Goal: Find specific page/section: Find specific page/section

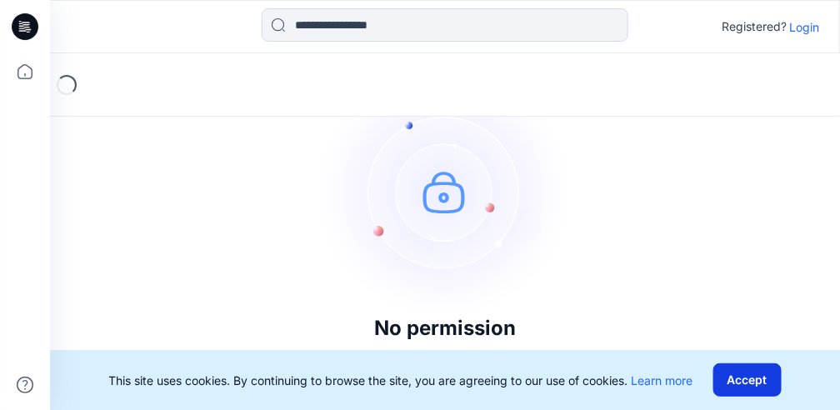
click at [761, 382] on button "Accept" at bounding box center [747, 379] width 68 height 33
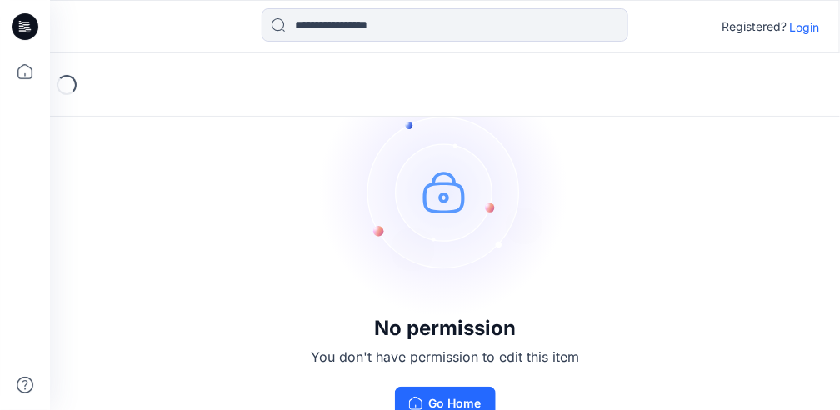
click at [814, 22] on p "Login" at bounding box center [805, 26] width 30 height 17
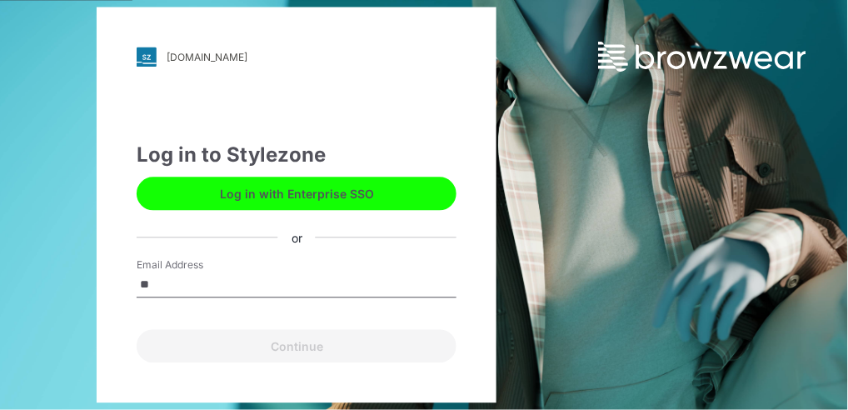
type input "**********"
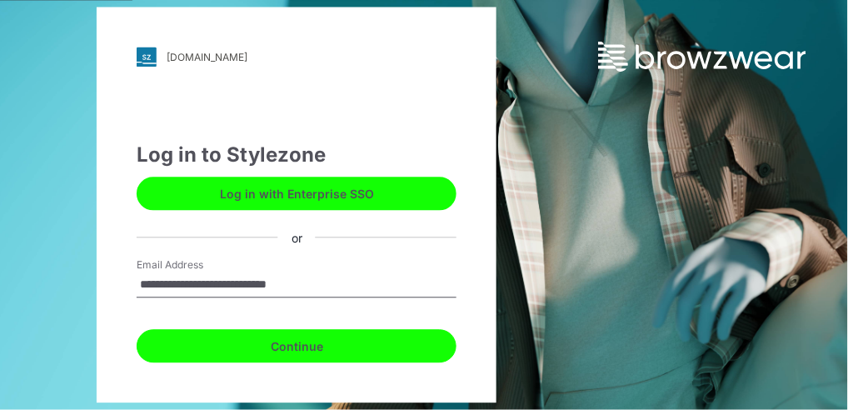
click at [318, 353] on button "Continue" at bounding box center [297, 346] width 320 height 33
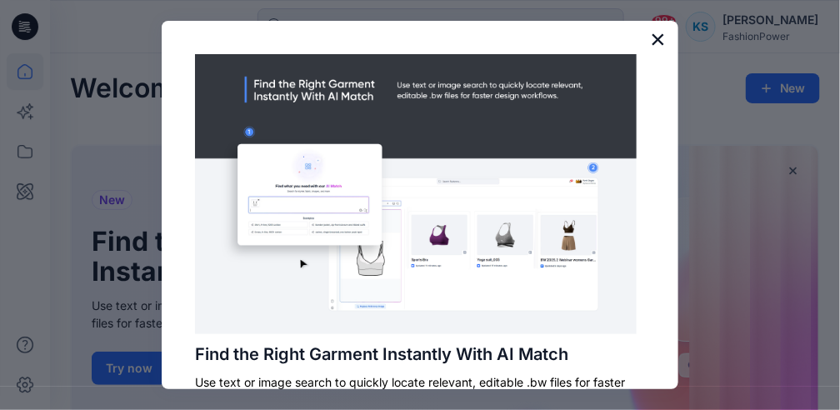
click at [650, 38] on button "×" at bounding box center [658, 39] width 16 height 27
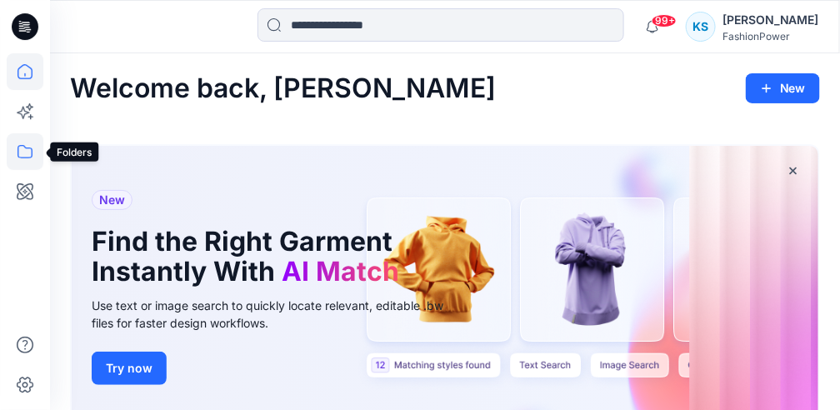
click at [31, 158] on icon at bounding box center [25, 151] width 37 height 37
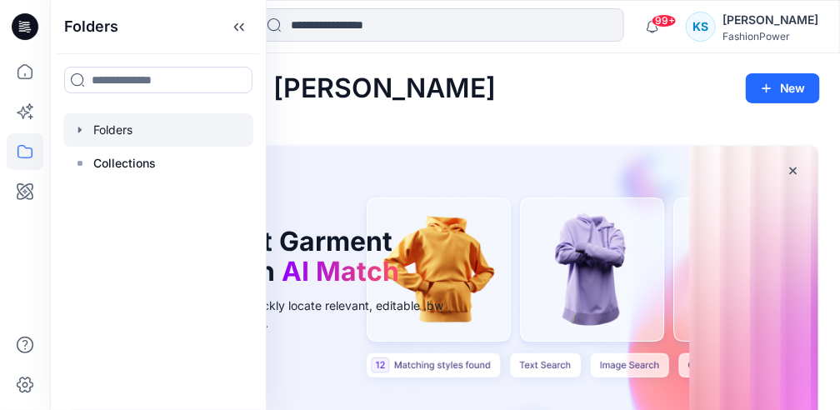
click at [112, 133] on div at bounding box center [158, 129] width 190 height 33
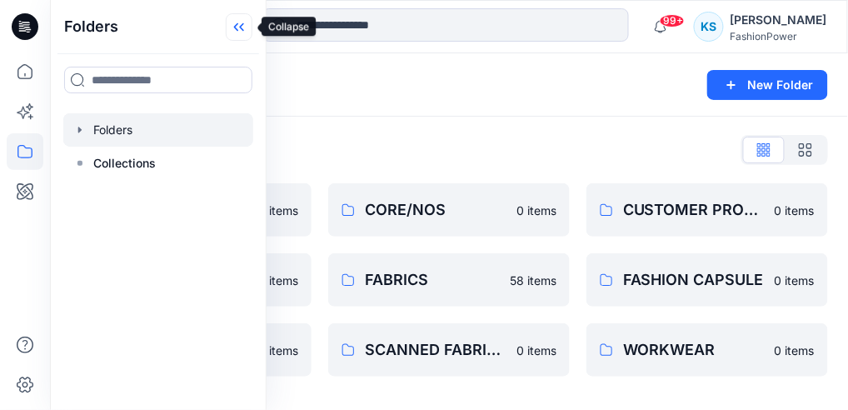
click at [244, 32] on icon at bounding box center [239, 26] width 27 height 27
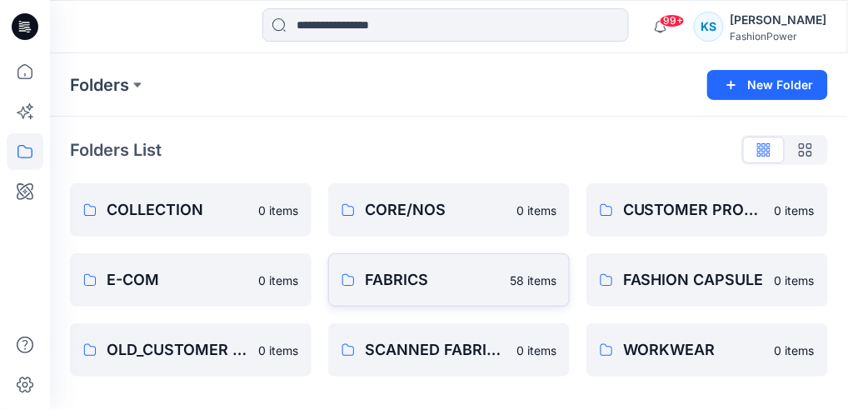
click at [390, 284] on p "FABRICS" at bounding box center [432, 279] width 135 height 23
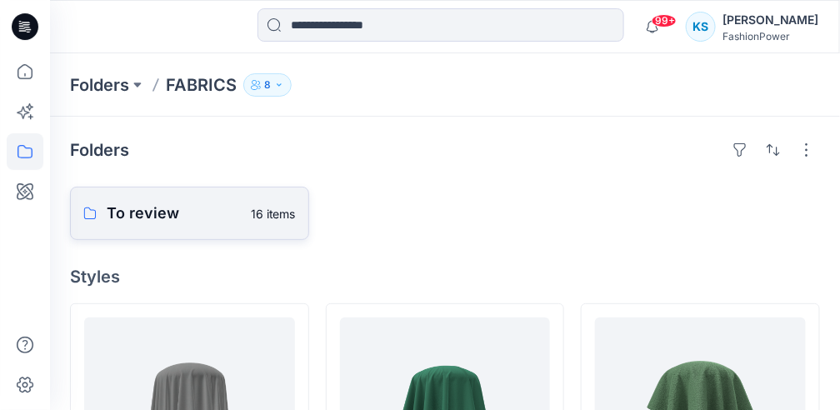
click at [162, 217] on p "To review" at bounding box center [174, 213] width 134 height 23
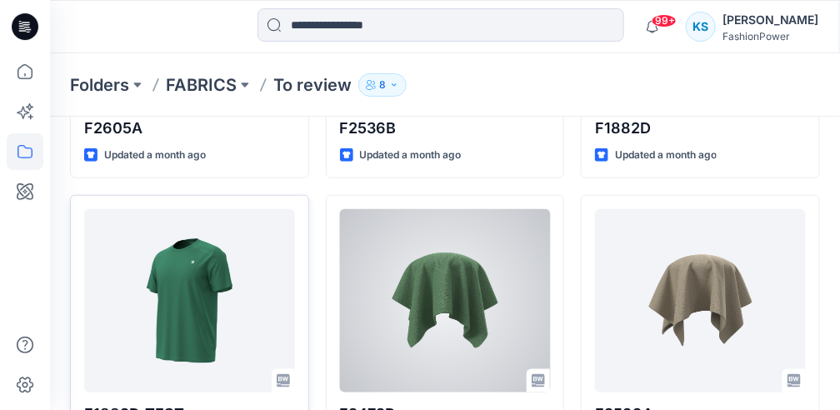
scroll to position [277, 0]
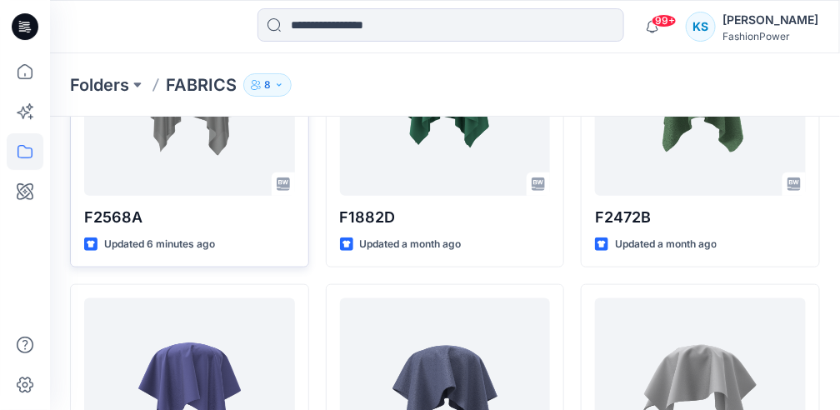
scroll to position [167, 0]
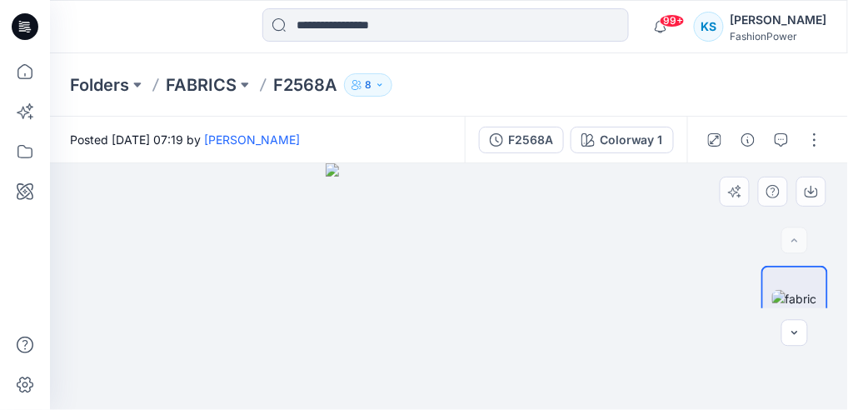
drag, startPoint x: 452, startPoint y: 283, endPoint x: 643, endPoint y: 279, distance: 190.8
click at [621, 262] on div at bounding box center [449, 286] width 799 height 247
click at [801, 297] on img at bounding box center [794, 298] width 45 height 17
click at [790, 338] on icon "button" at bounding box center [794, 333] width 13 height 13
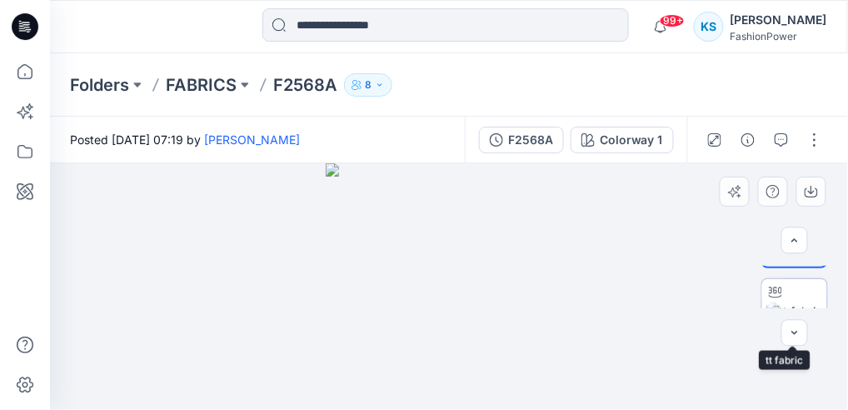
click at [787, 302] on img at bounding box center [794, 310] width 57 height 17
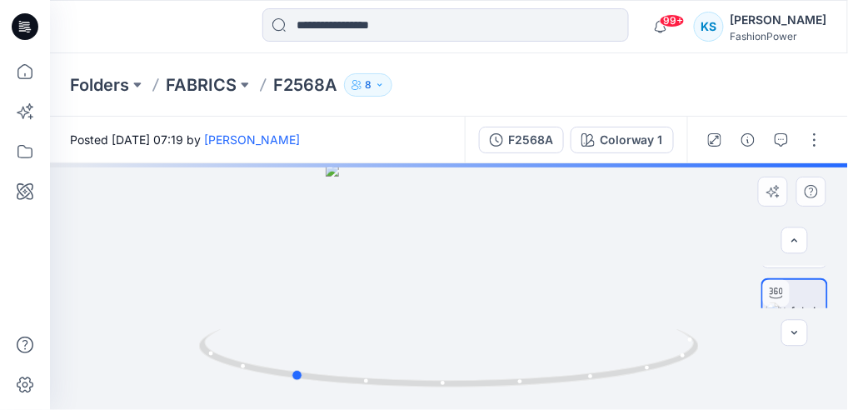
drag, startPoint x: 471, startPoint y: 288, endPoint x: 314, endPoint y: 285, distance: 156.7
click at [314, 285] on div at bounding box center [449, 286] width 798 height 247
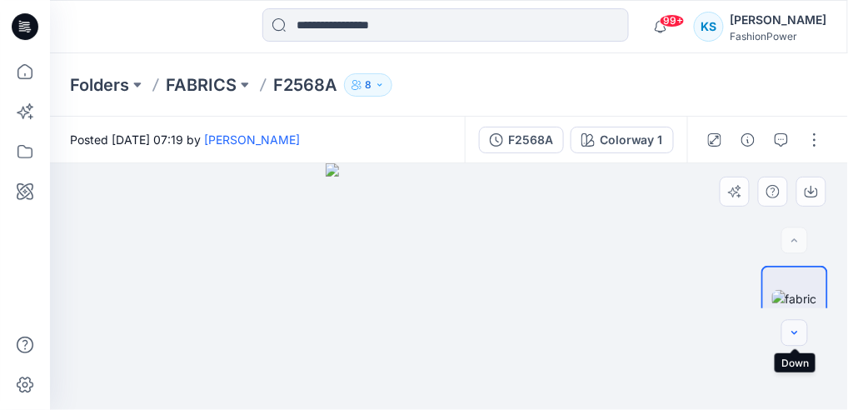
click at [794, 327] on icon "button" at bounding box center [794, 333] width 13 height 13
click at [796, 302] on img at bounding box center [794, 310] width 57 height 17
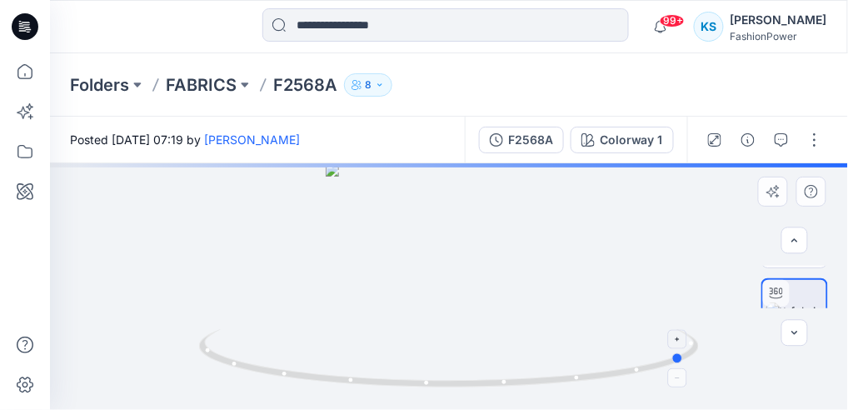
drag, startPoint x: 496, startPoint y: 351, endPoint x: 232, endPoint y: 359, distance: 264.2
click at [232, 359] on icon at bounding box center [451, 360] width 504 height 62
